Goal: Understand process/instructions: Learn how to perform a task or action

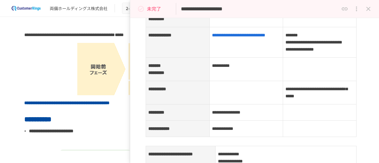
scroll to position [119, 0]
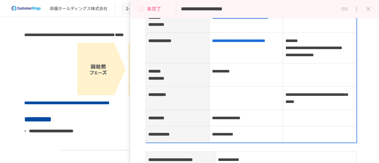
click at [245, 98] on tbody "**********" at bounding box center [251, 68] width 211 height 150
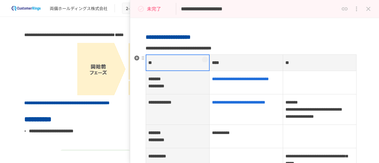
scroll to position [97, 0]
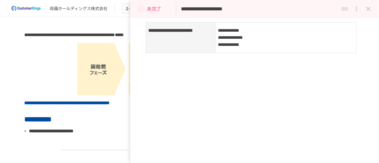
scroll to position [267, 0]
